Goal: Find specific page/section: Find specific page/section

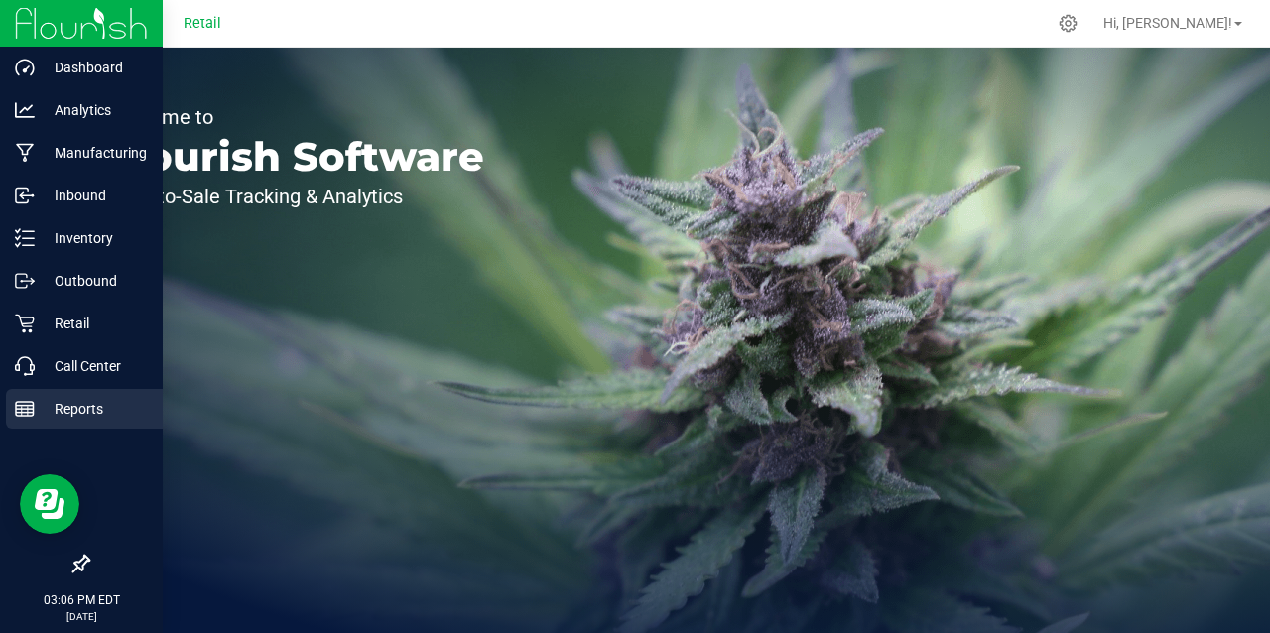
click at [48, 405] on p "Reports" at bounding box center [94, 409] width 119 height 24
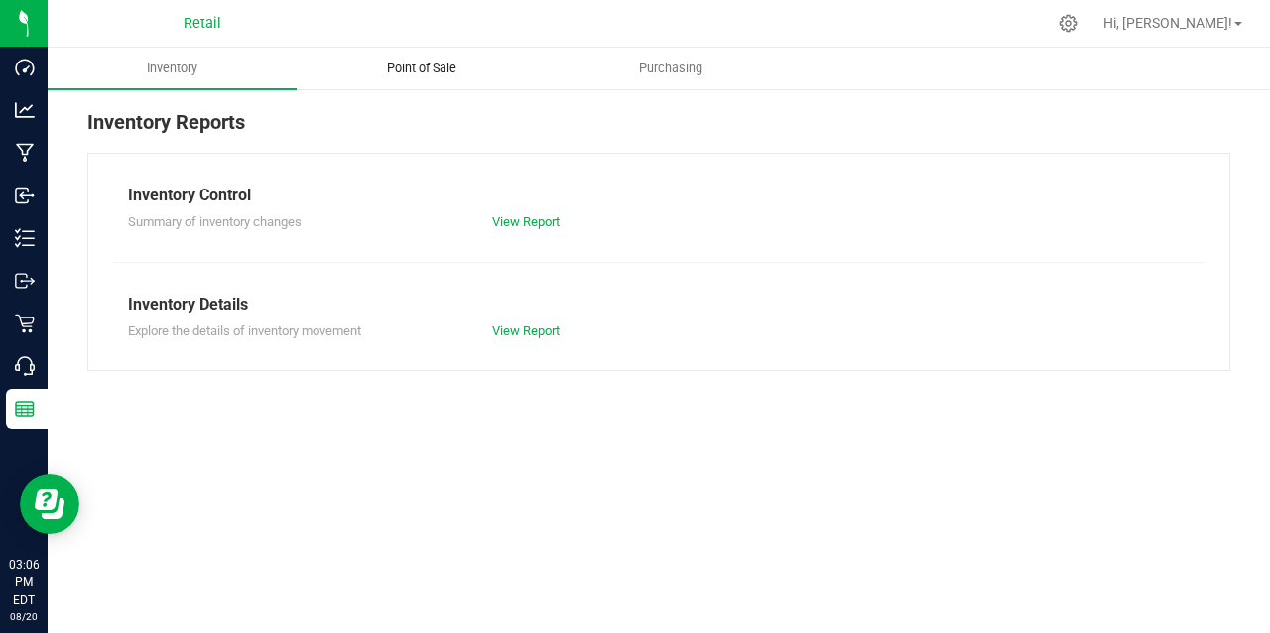
click at [429, 67] on span "Point of Sale" at bounding box center [421, 69] width 123 height 18
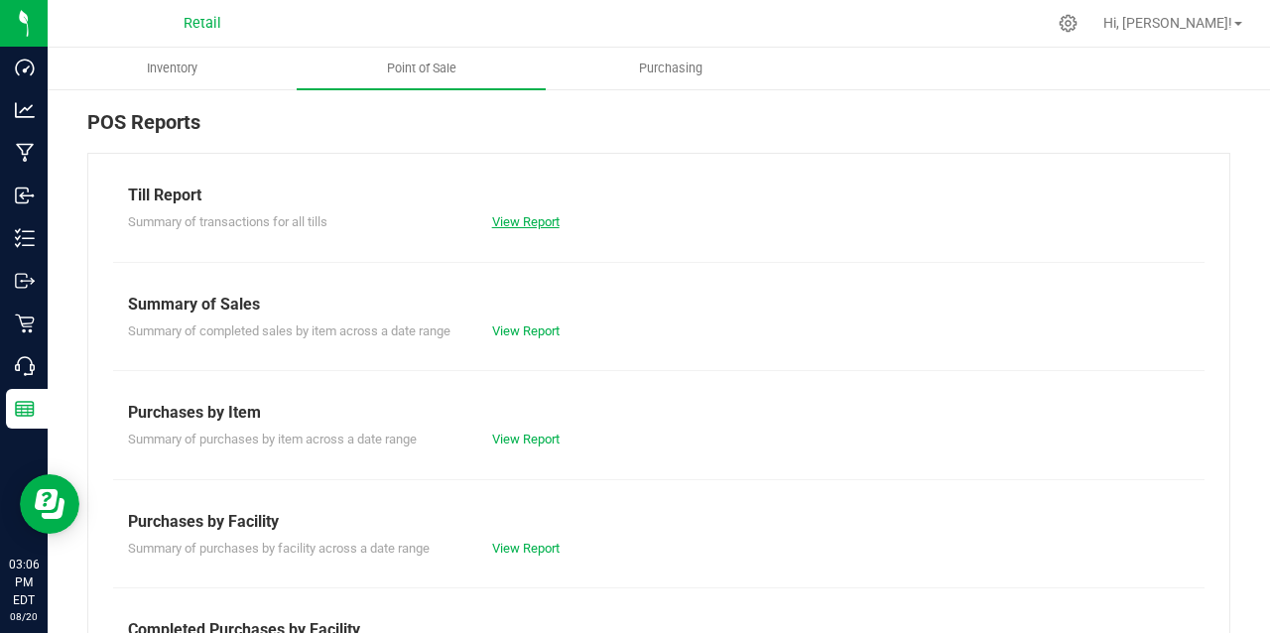
click at [517, 223] on link "View Report" at bounding box center [525, 221] width 67 height 15
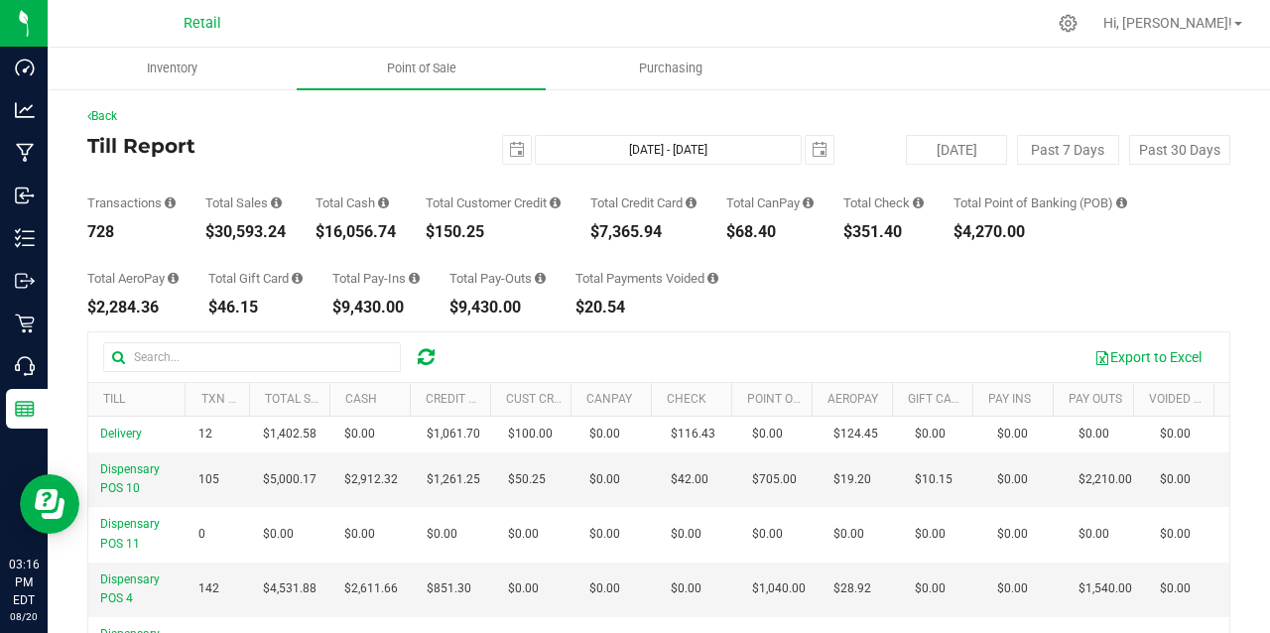
click at [517, 223] on div "Total Customer Credit $150.25" at bounding box center [492, 218] width 135 height 44
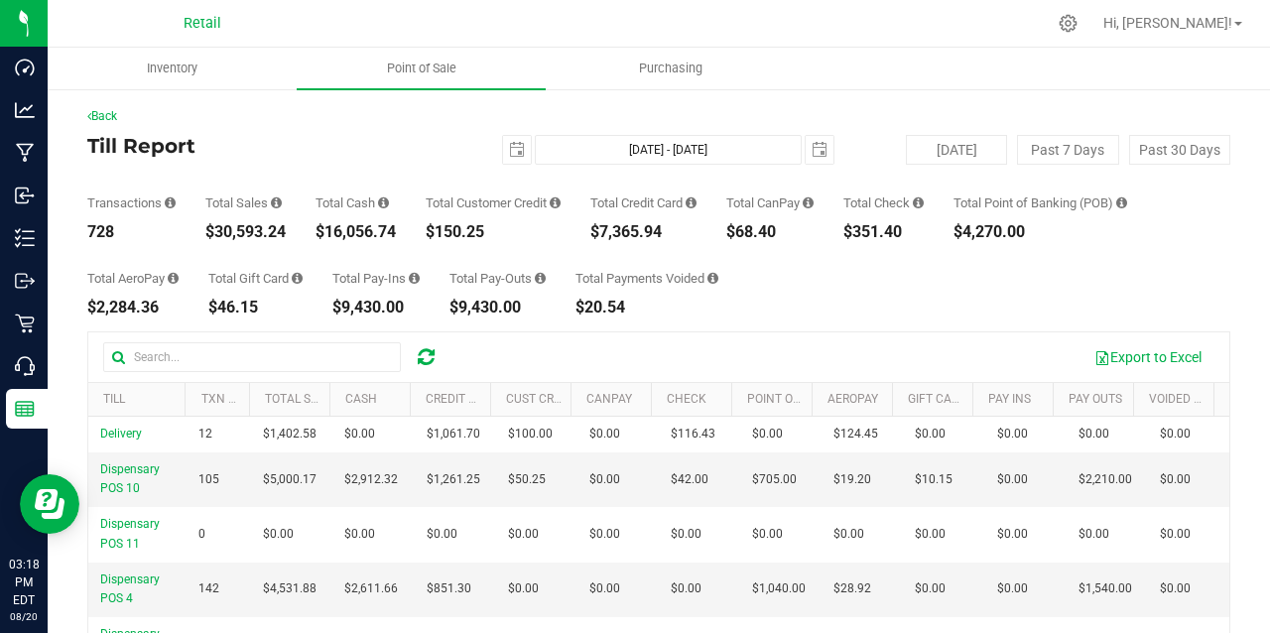
click at [517, 223] on div "Total Customer Credit $150.25" at bounding box center [492, 218] width 135 height 44
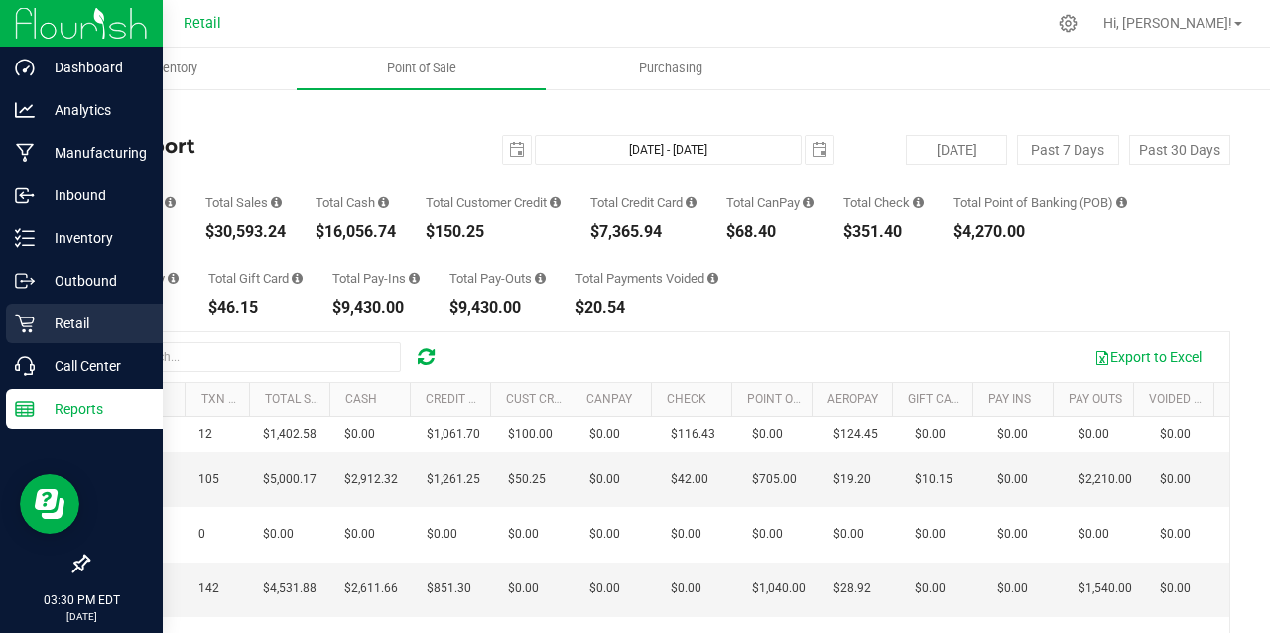
click at [71, 322] on p "Retail" at bounding box center [94, 323] width 119 height 24
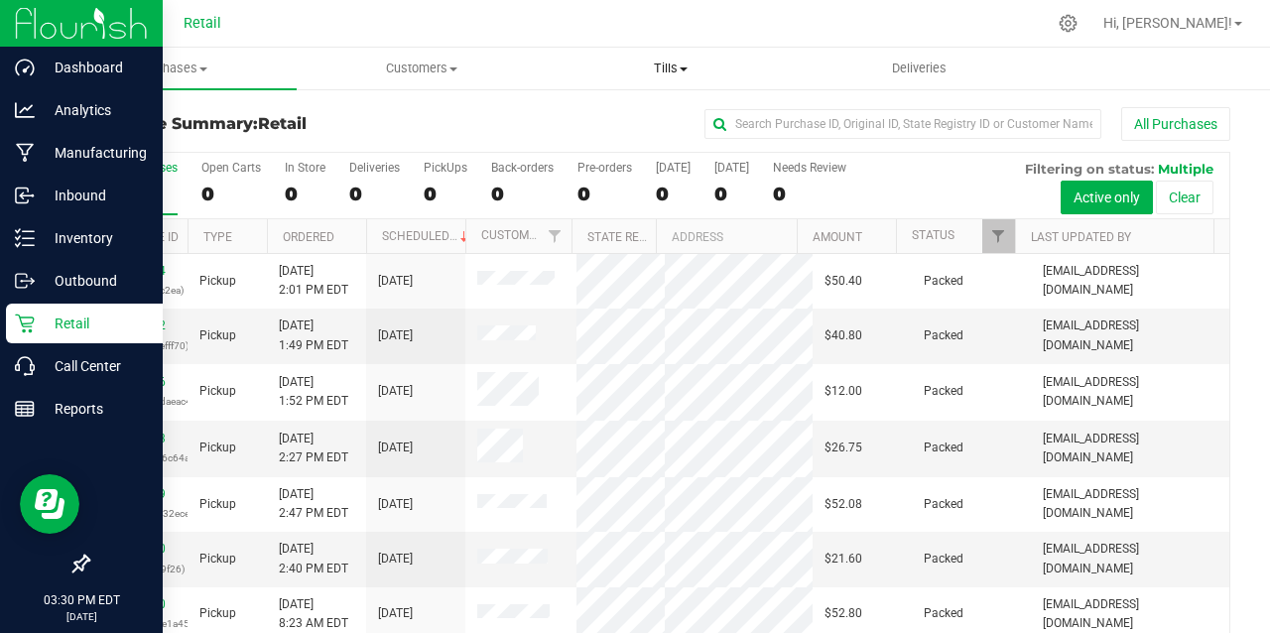
click at [676, 66] on span "Tills" at bounding box center [669, 69] width 247 height 18
click at [615, 119] on span "Manage tills" at bounding box center [612, 119] width 134 height 17
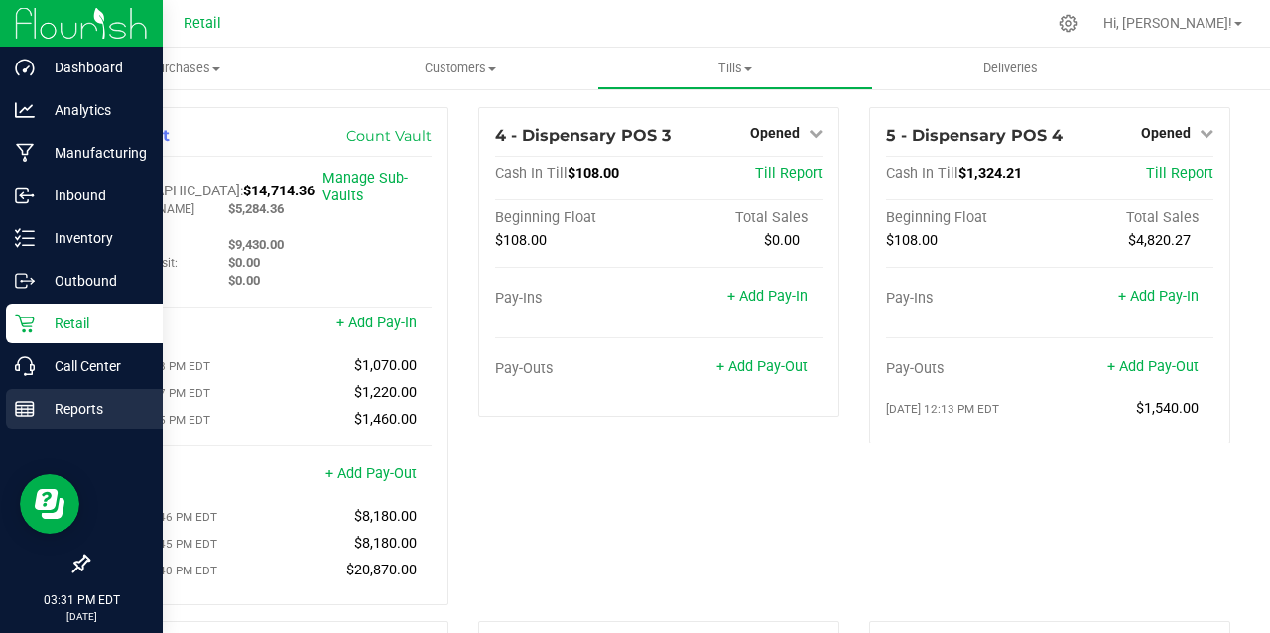
click at [29, 411] on icon at bounding box center [25, 409] width 20 height 20
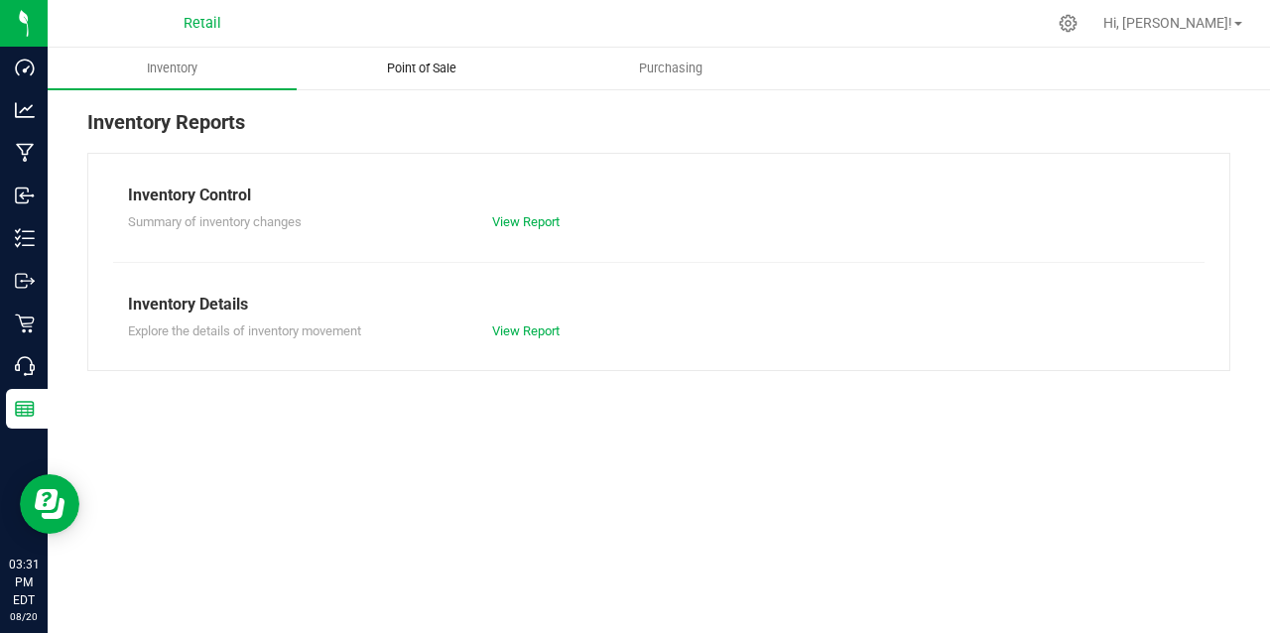
click at [442, 65] on span "Point of Sale" at bounding box center [421, 69] width 123 height 18
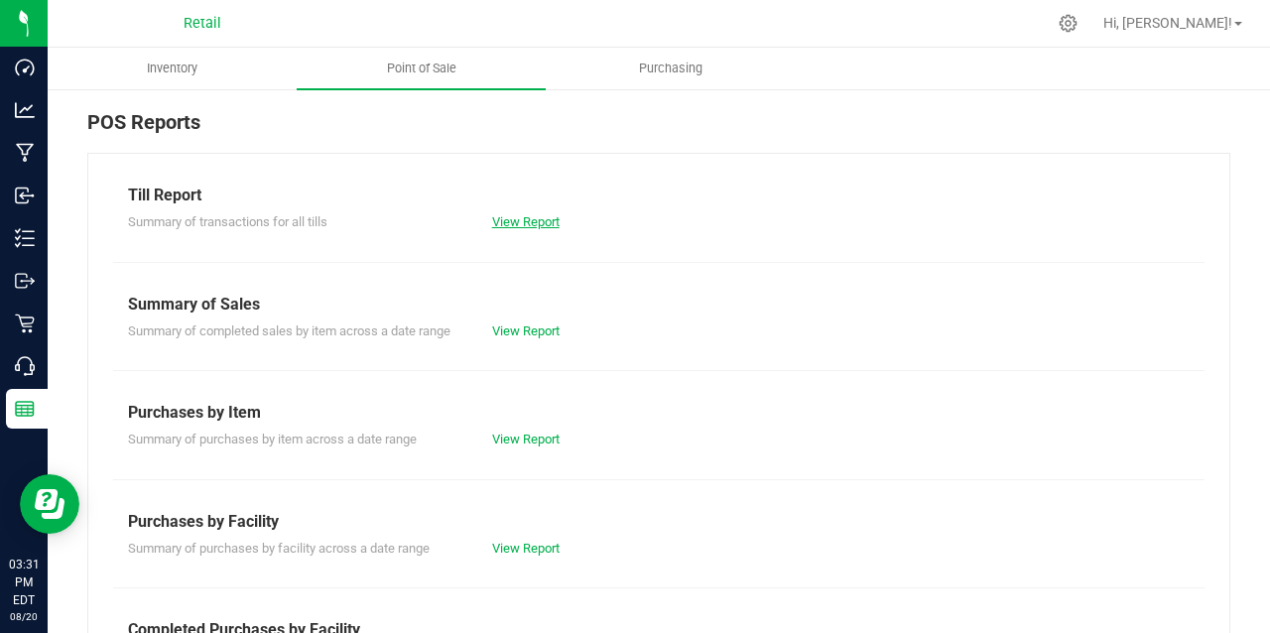
click at [518, 226] on link "View Report" at bounding box center [525, 221] width 67 height 15
